Goal: Answer question/provide support

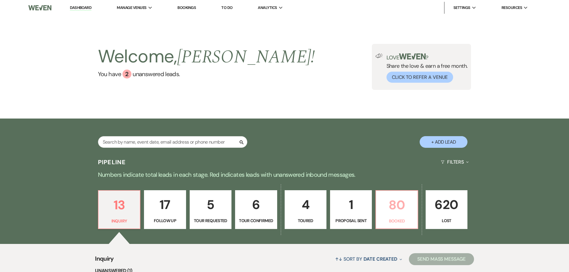
click at [392, 205] on p "80" at bounding box center [397, 205] width 34 height 20
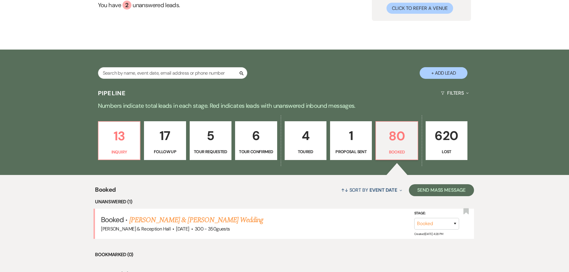
scroll to position [165, 0]
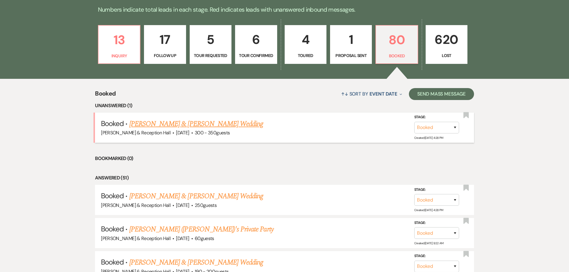
click at [188, 129] on link "[PERSON_NAME] & [PERSON_NAME] Wedding" at bounding box center [196, 124] width 134 height 11
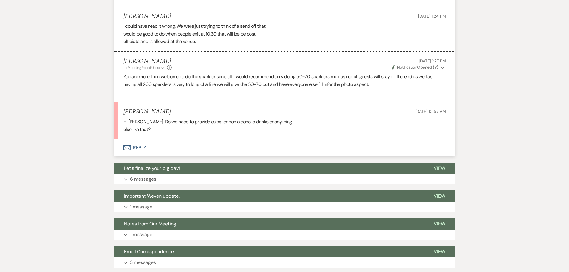
scroll to position [717, 0]
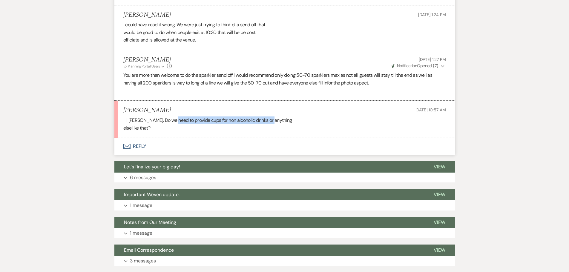
drag, startPoint x: 172, startPoint y: 122, endPoint x: 283, endPoint y: 121, distance: 110.5
click at [283, 121] on div "Hi [PERSON_NAME]. Do we need to provide cups for non alcoholic drinks or anythi…" at bounding box center [284, 123] width 323 height 15
click at [140, 145] on button "Envelope Reply" at bounding box center [284, 146] width 340 height 17
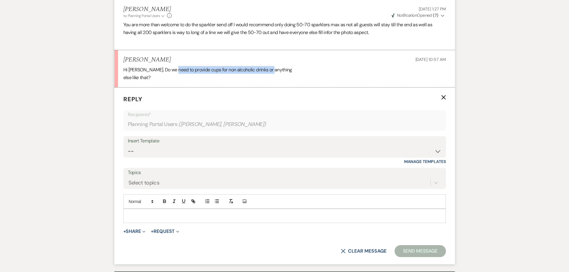
scroll to position [781, 0]
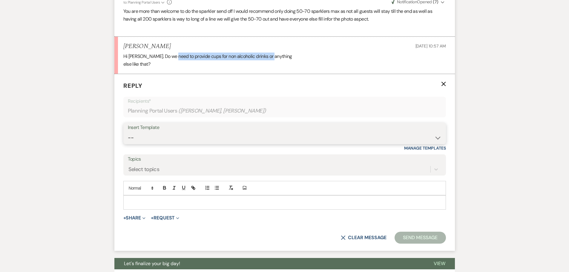
click at [188, 140] on select "-- Weven Planning Portal Introduction (Booked Events) Initial Inquiry Response …" at bounding box center [285, 138] width 314 height 12
select select "4708"
click at [128, 132] on select "-- Weven Planning Portal Introduction (Booked Events) Initial Inquiry Response …" at bounding box center [285, 138] width 314 height 12
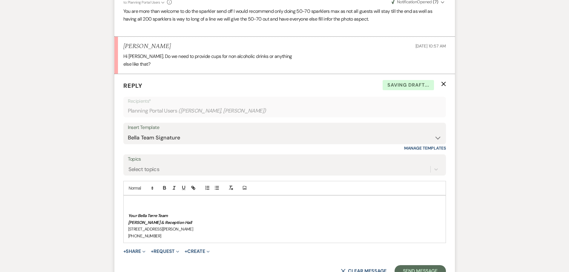
click at [165, 201] on p at bounding box center [284, 202] width 313 height 7
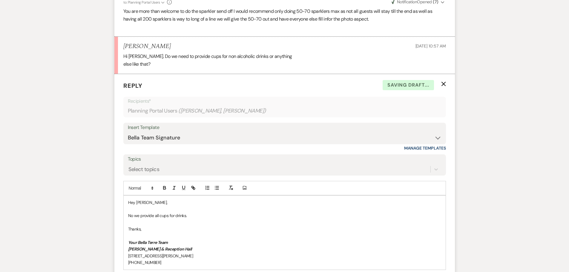
scroll to position [900, 0]
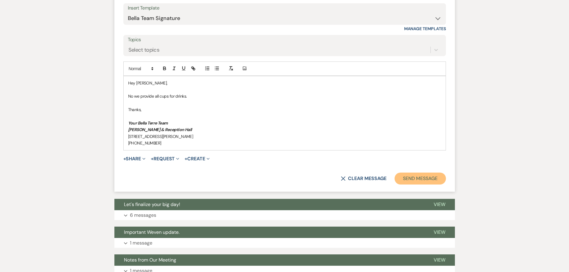
click at [421, 179] on button "Send Message" at bounding box center [420, 179] width 51 height 12
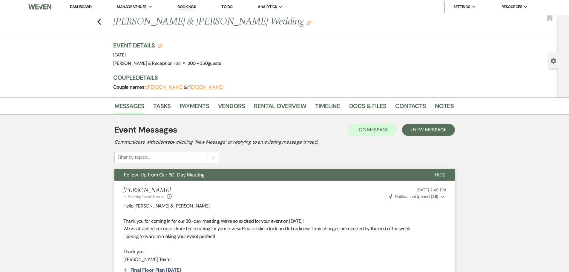
scroll to position [0, 0]
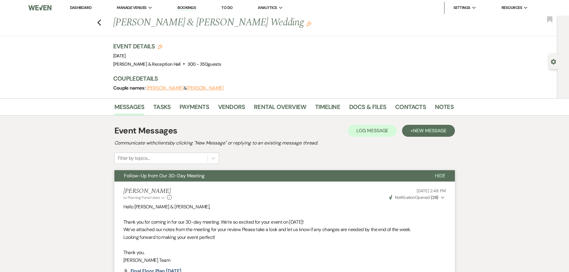
click at [193, 7] on link "Bookings" at bounding box center [186, 8] width 19 height 6
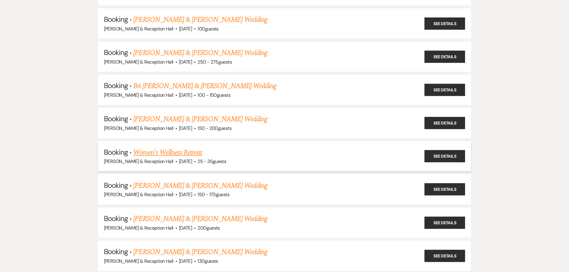
scroll to position [358, 0]
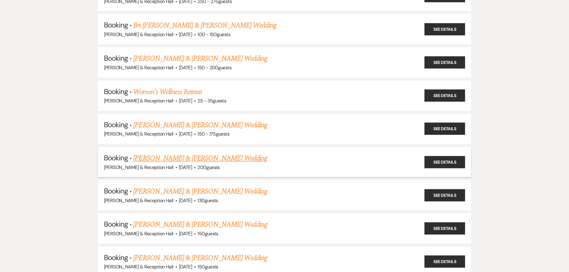
click at [203, 158] on link "[PERSON_NAME] & [PERSON_NAME] Wedding" at bounding box center [200, 158] width 134 height 11
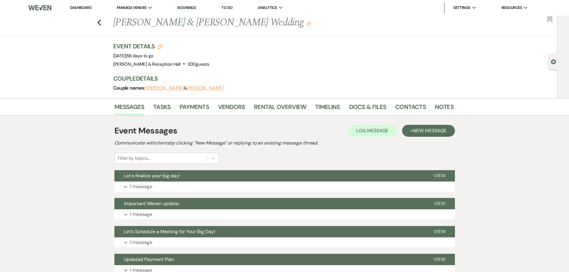
click at [166, 87] on button "[PERSON_NAME]" at bounding box center [165, 88] width 37 height 5
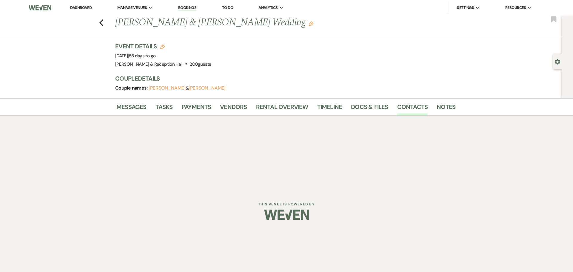
select select "1"
select select "email"
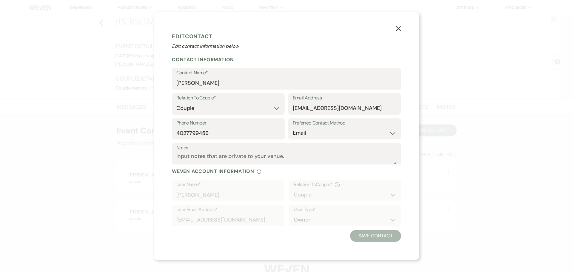
click at [396, 29] on icon "X" at bounding box center [398, 28] width 5 height 5
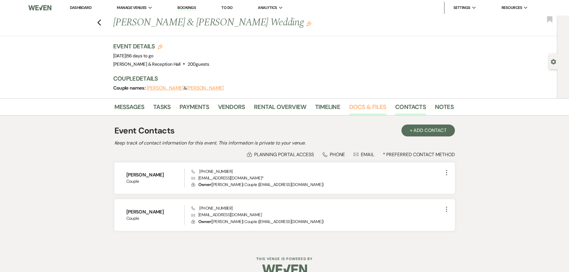
click at [368, 108] on link "Docs & Files" at bounding box center [367, 108] width 37 height 13
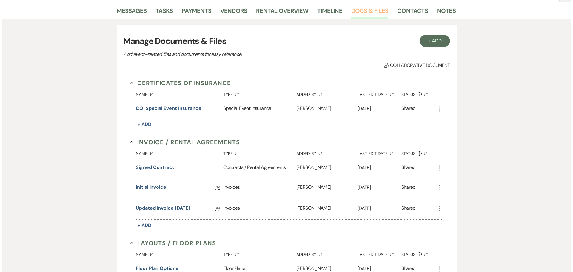
scroll to position [119, 0]
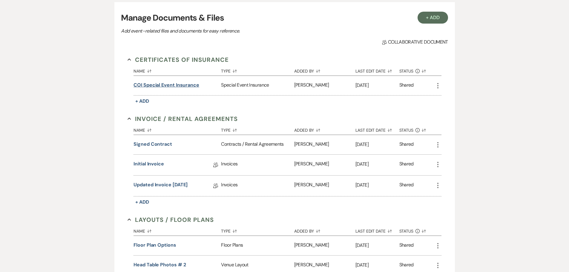
click at [188, 84] on button "COI Special Event Insurance" at bounding box center [167, 85] width 66 height 7
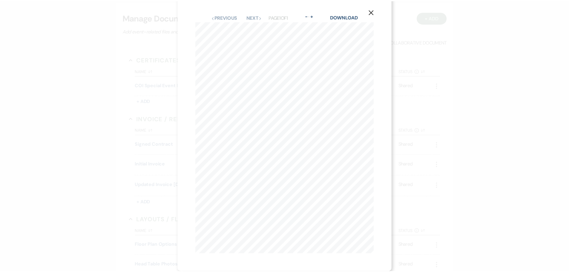
scroll to position [0, 0]
click at [372, 16] on icon "X" at bounding box center [373, 15] width 5 height 5
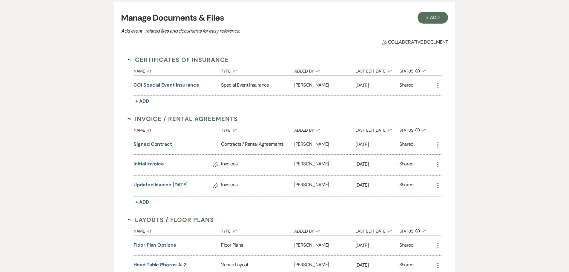
click at [159, 143] on button "Signed Contract" at bounding box center [153, 144] width 39 height 7
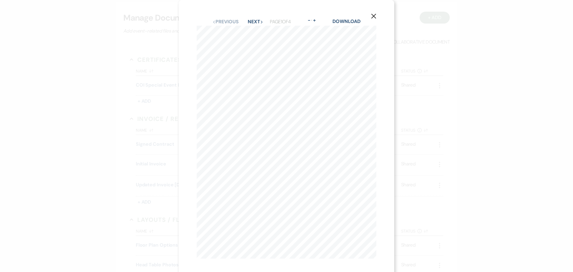
click at [376, 15] on use "button" at bounding box center [374, 16] width 5 height 5
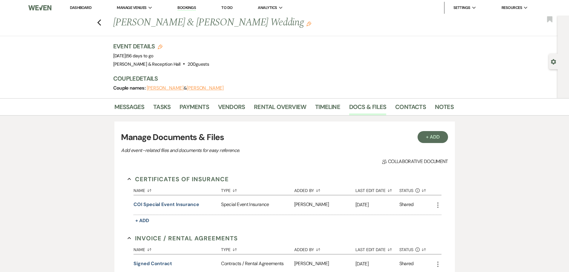
click at [189, 8] on link "Bookings" at bounding box center [186, 8] width 19 height 6
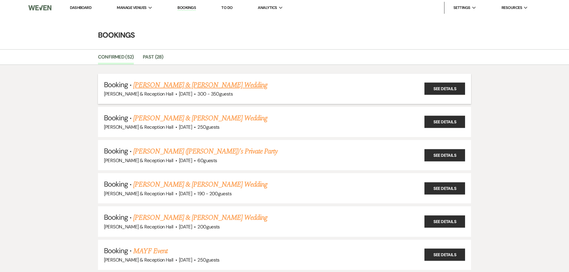
click at [172, 87] on link "[PERSON_NAME] & [PERSON_NAME] Wedding" at bounding box center [200, 85] width 134 height 11
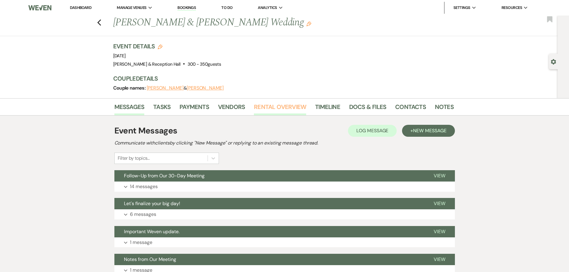
click at [278, 105] on link "Rental Overview" at bounding box center [280, 108] width 52 height 13
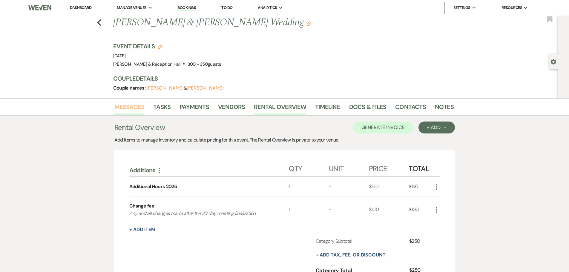
click at [136, 107] on link "Messages" at bounding box center [129, 108] width 30 height 13
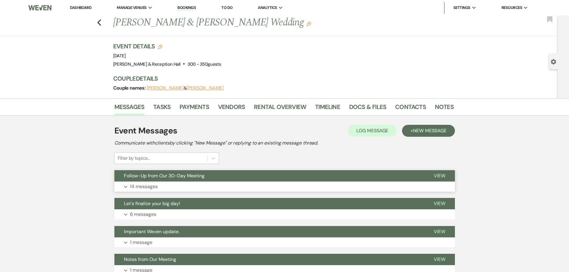
click at [185, 180] on button "Follow-Up from Our 30-Day Meeting" at bounding box center [269, 175] width 310 height 11
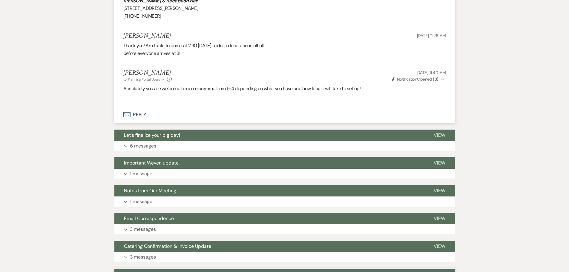
scroll to position [906, 0]
